Goal: Information Seeking & Learning: Learn about a topic

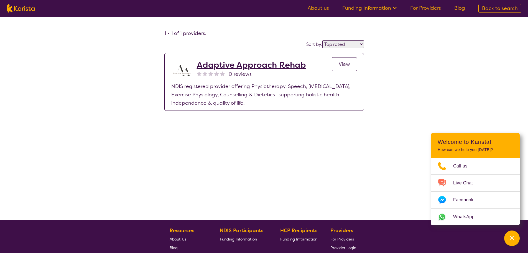
select select "by_score"
click at [21, 11] on img at bounding box center [21, 8] width 28 height 8
select select "NDIS Support Coordination"
select select "AD"
select select "NDIS"
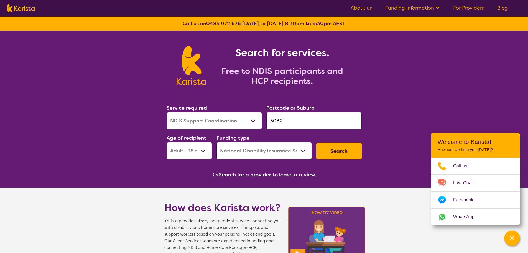
click at [302, 176] on button "Search for a provider to leave a review" at bounding box center [267, 174] width 96 height 8
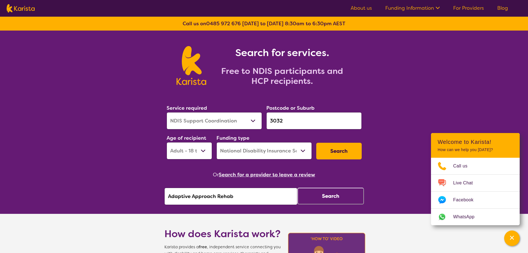
drag, startPoint x: 261, startPoint y: 192, endPoint x: 75, endPoint y: 207, distance: 186.8
paste input "Regiis Solutions"
type input "Regiis Solutions"
click button "Search" at bounding box center [330, 195] width 67 height 17
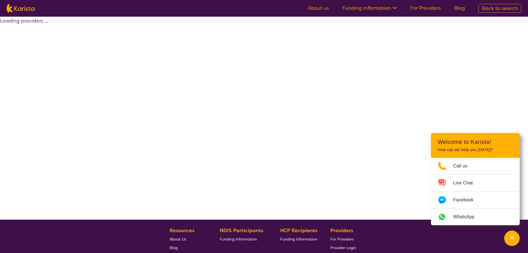
select select "by_score"
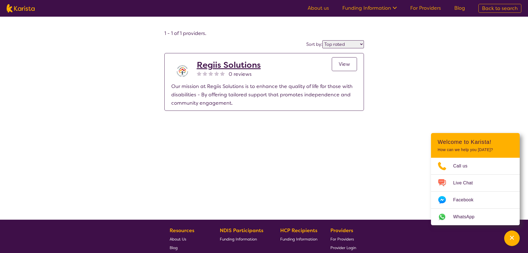
click at [24, 6] on img at bounding box center [21, 8] width 28 height 8
select select "NDIS Support Coordination"
select select "AD"
select select "NDIS"
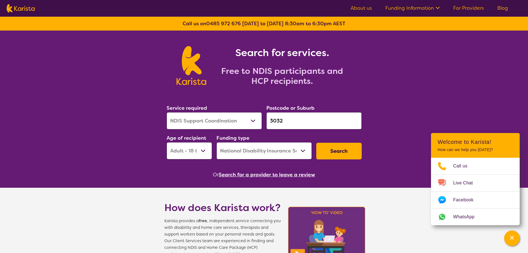
click at [222, 118] on select "Allied Health Assistant Assessment ([MEDICAL_DATA] or [MEDICAL_DATA]) Behaviour…" at bounding box center [214, 120] width 95 height 17
select select "Support worker"
click at [167, 112] on select "Allied Health Assistant Assessment ([MEDICAL_DATA] or [MEDICAL_DATA]) Behaviour…" at bounding box center [214, 120] width 95 height 17
drag, startPoint x: 295, startPoint y: 123, endPoint x: 281, endPoint y: 123, distance: 13.6
click at [281, 123] on input "3032" at bounding box center [313, 120] width 95 height 17
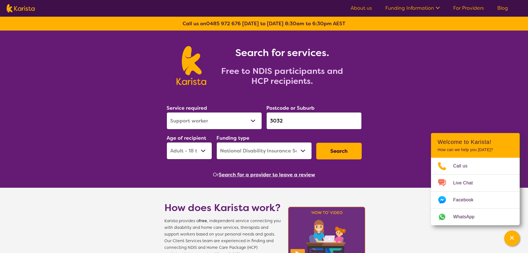
click at [336, 149] on button "Search" at bounding box center [338, 150] width 45 height 17
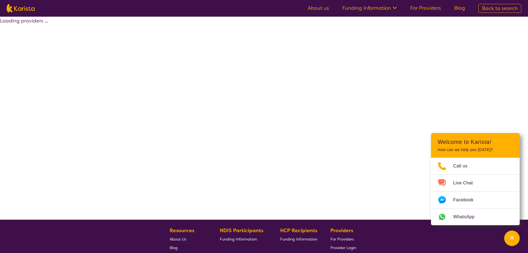
select select "by_score"
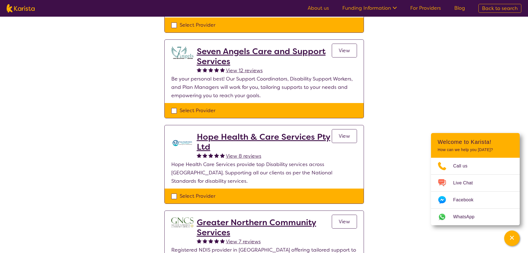
scroll to position [194, 0]
